Goal: Task Accomplishment & Management: Use online tool/utility

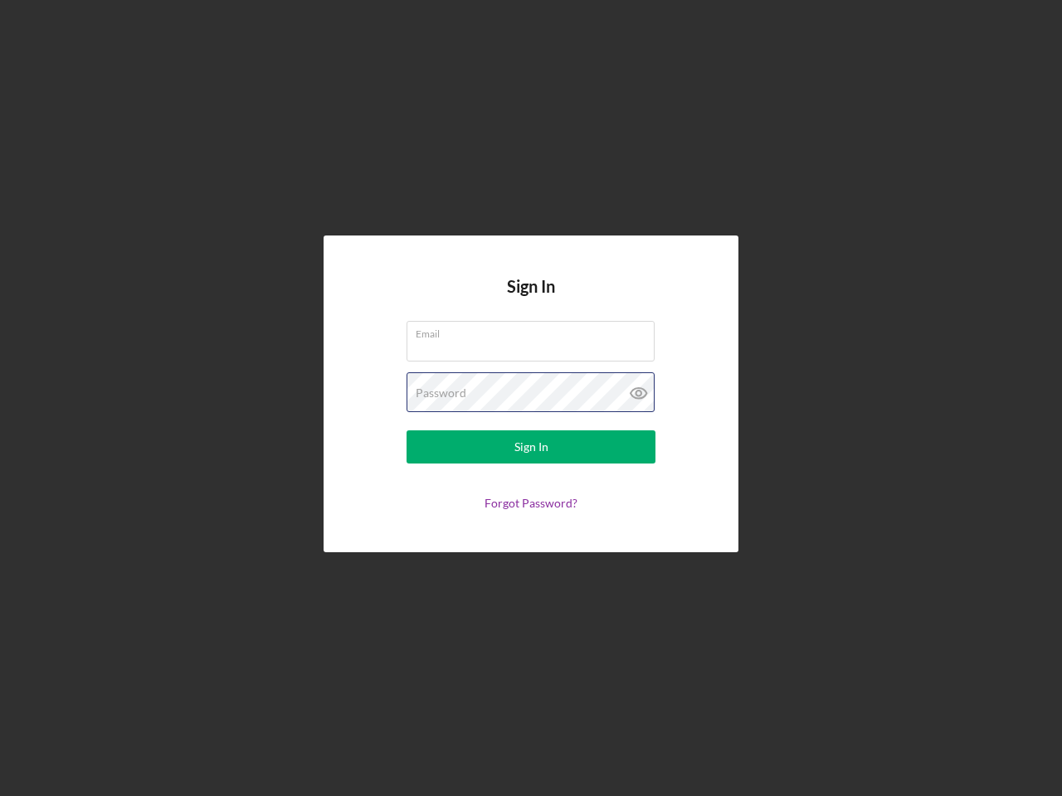
click at [531, 398] on div "Password" at bounding box center [530, 392] width 249 height 41
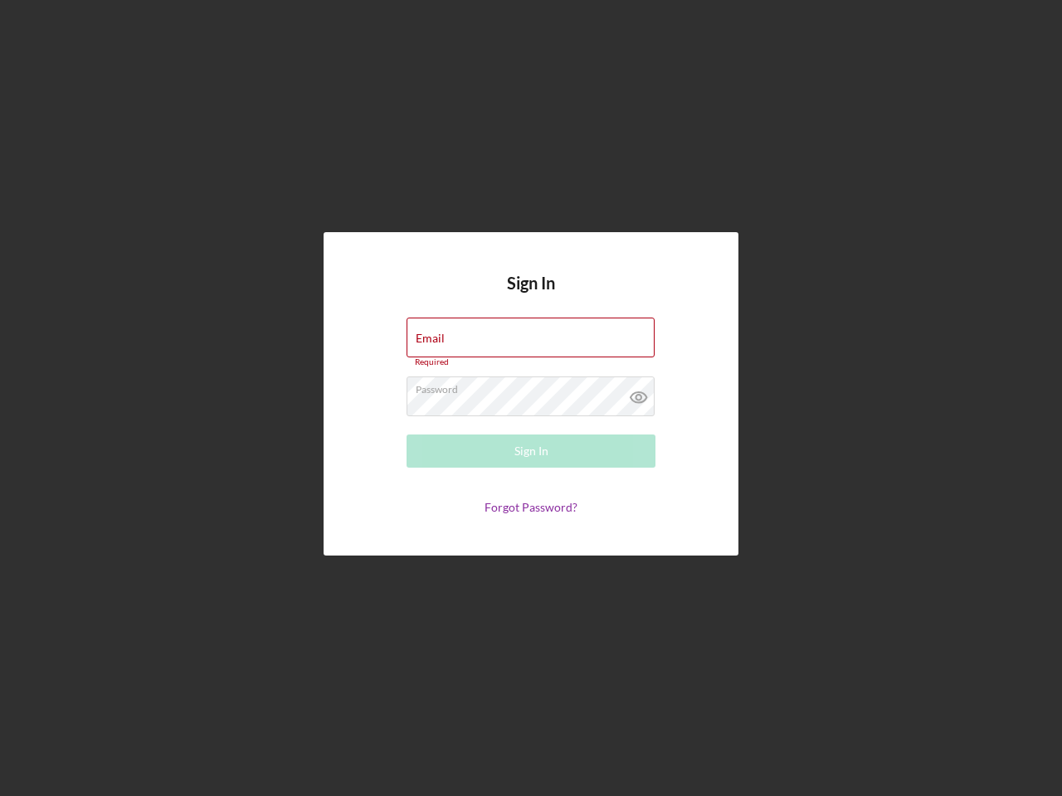
click at [639, 393] on icon at bounding box center [638, 397] width 41 height 41
